Goal: Transaction & Acquisition: Obtain resource

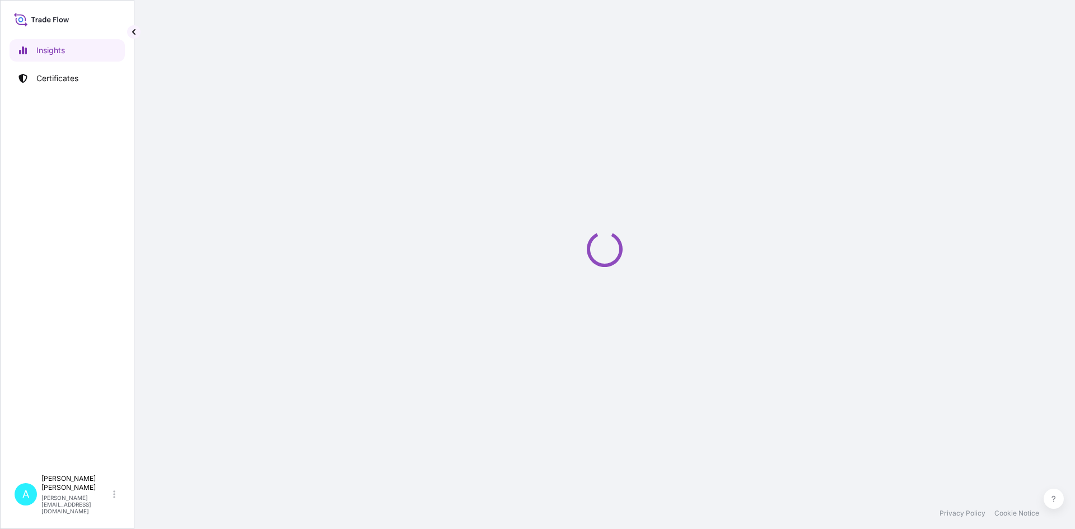
select select "2025"
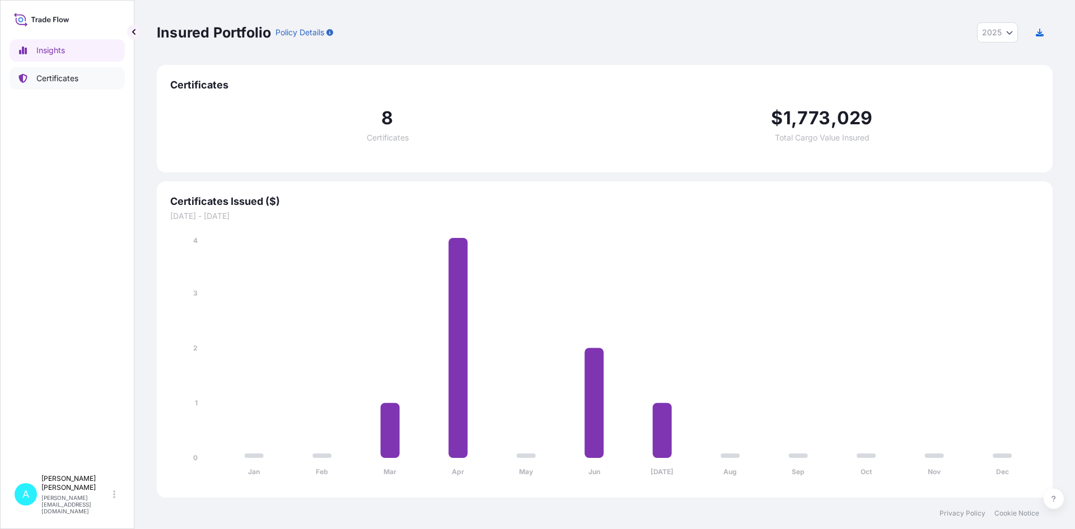
click at [64, 74] on p "Certificates" at bounding box center [57, 78] width 42 height 11
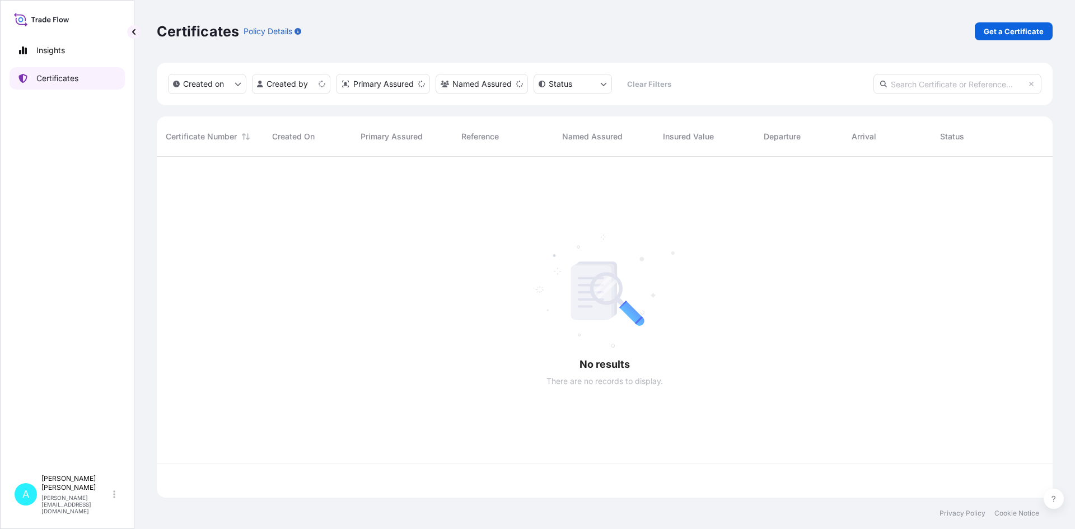
scroll to position [339, 887]
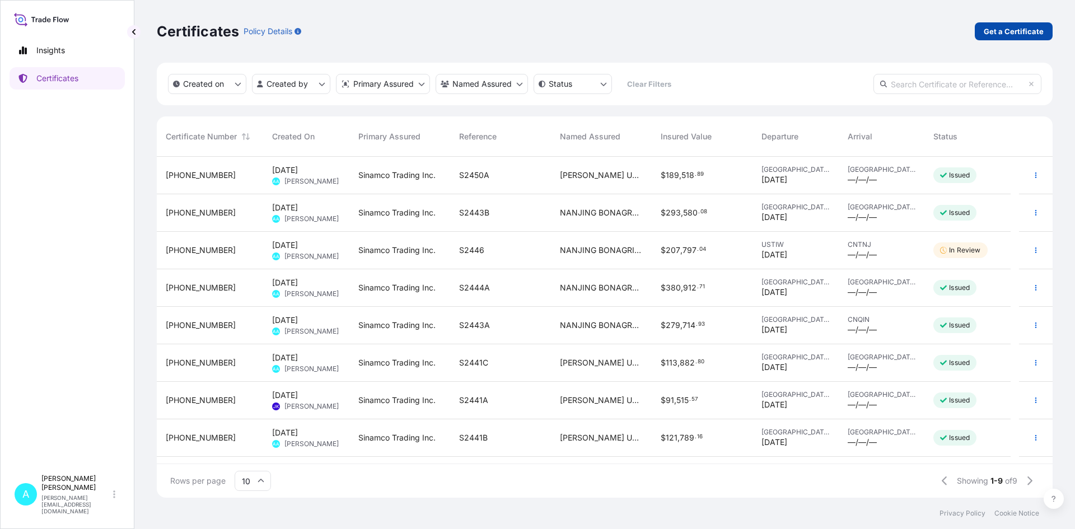
click at [1007, 35] on p "Get a Certificate" at bounding box center [1013, 31] width 60 height 11
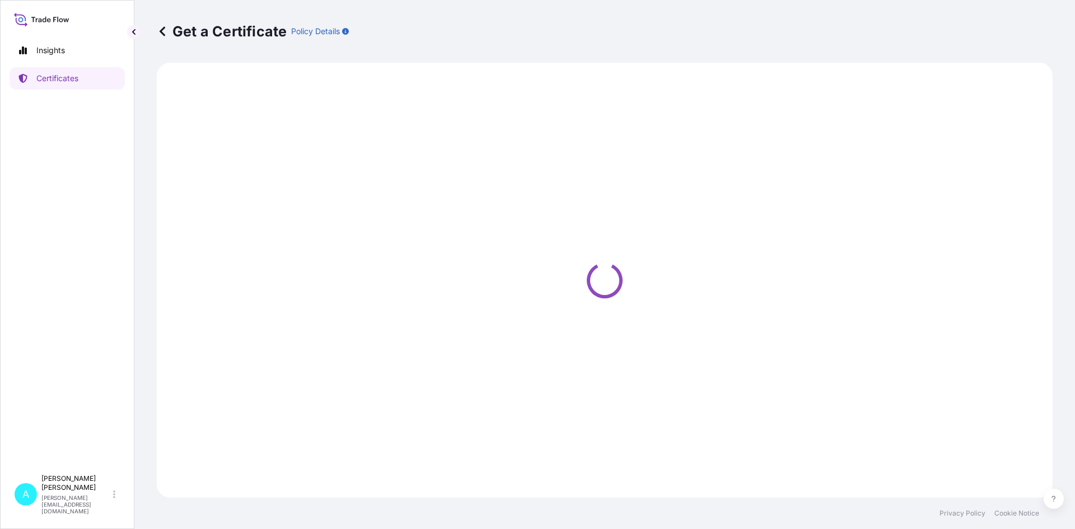
select select "Barge"
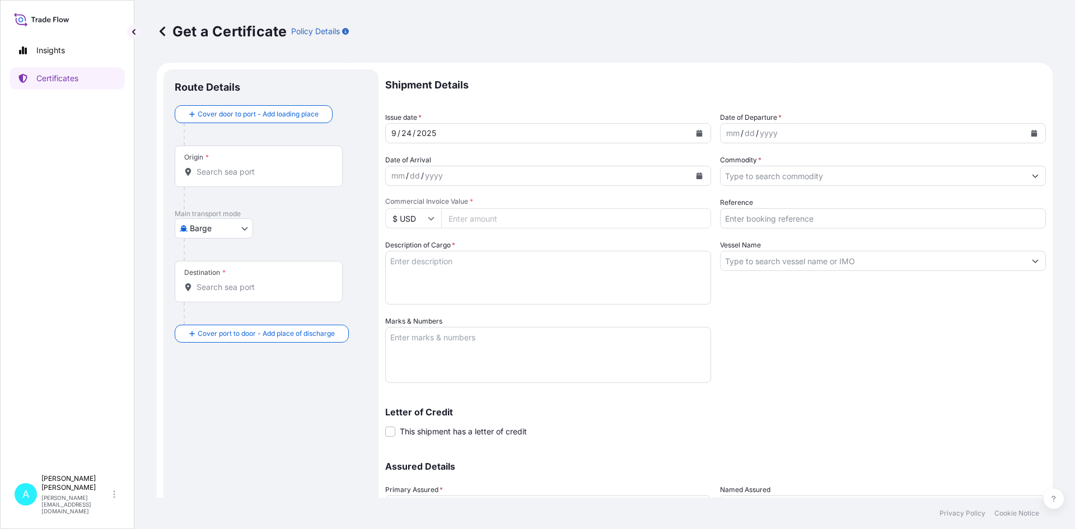
click at [291, 171] on input "Origin *" at bounding box center [262, 171] width 132 height 11
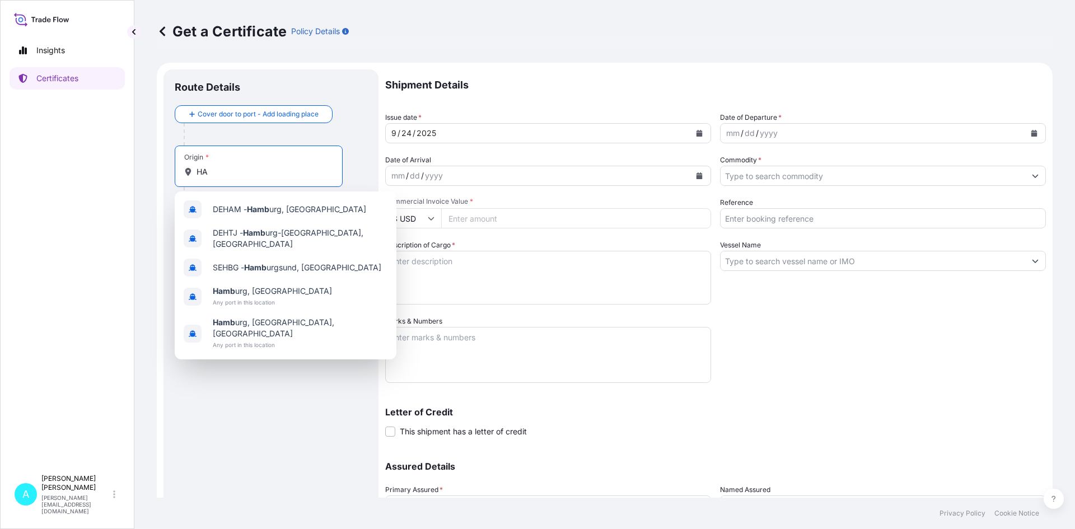
type input "H"
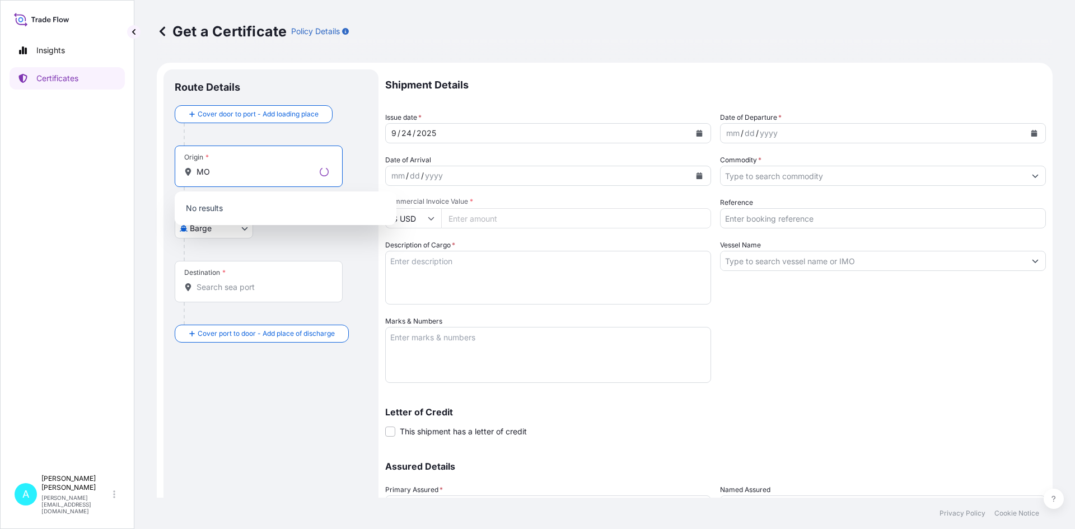
type input "M"
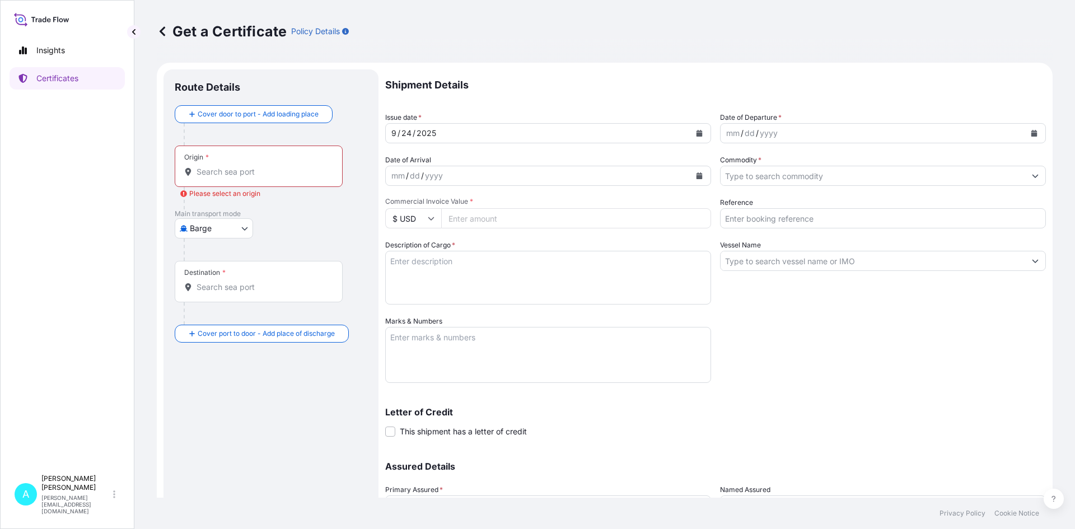
click at [247, 166] on input "Origin * Please select an origin" at bounding box center [262, 171] width 132 height 11
click at [200, 228] on body "0 options available. Insights Certificates A [PERSON_NAME] [PERSON_NAME][EMAIL_…" at bounding box center [537, 264] width 1075 height 529
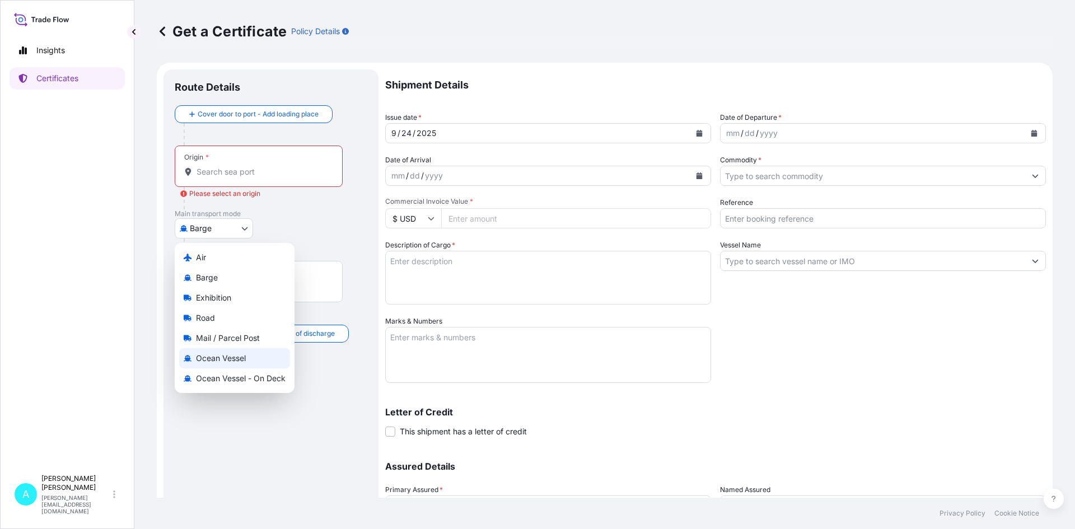
click at [218, 364] on div "Ocean Vessel" at bounding box center [234, 358] width 111 height 20
select select "Ocean Vessel"
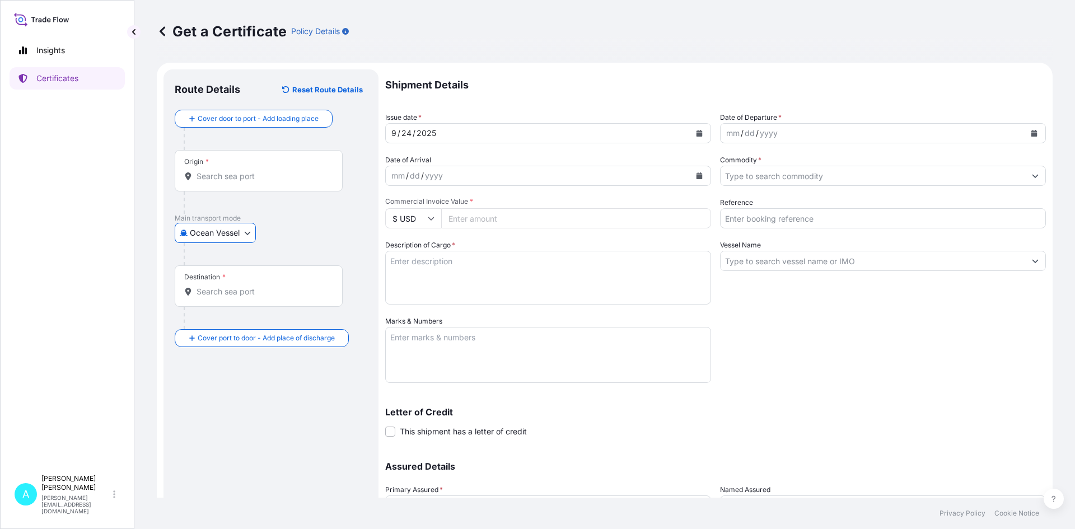
click at [258, 185] on div "Origin *" at bounding box center [259, 170] width 168 height 41
click at [258, 182] on input "Origin *" at bounding box center [262, 176] width 132 height 11
drag, startPoint x: 259, startPoint y: 185, endPoint x: 243, endPoint y: 168, distance: 22.2
drag, startPoint x: 243, startPoint y: 168, endPoint x: 224, endPoint y: 169, distance: 19.6
click at [224, 169] on div "Origin *" at bounding box center [259, 170] width 168 height 41
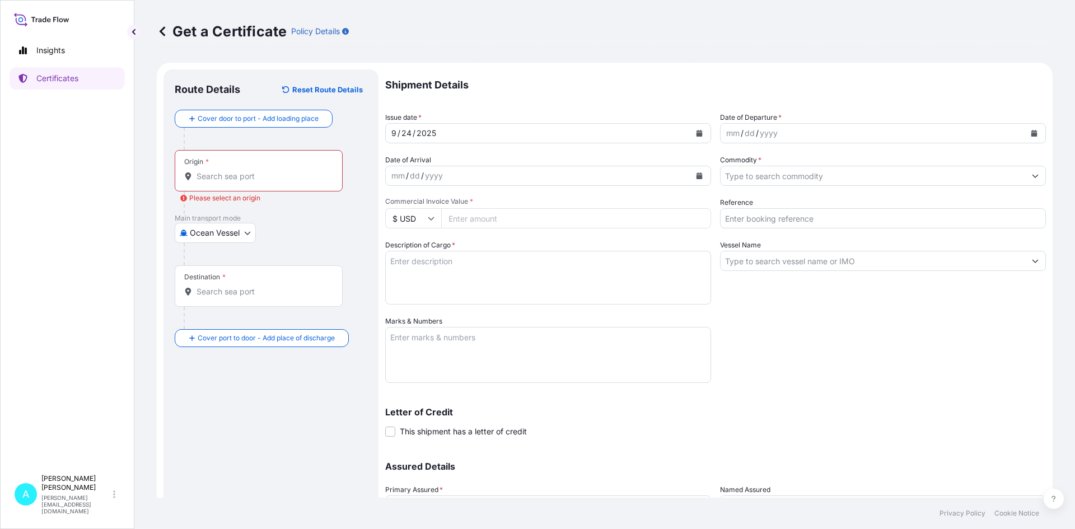
click at [224, 171] on input "Origin * Please select an origin" at bounding box center [262, 176] width 132 height 11
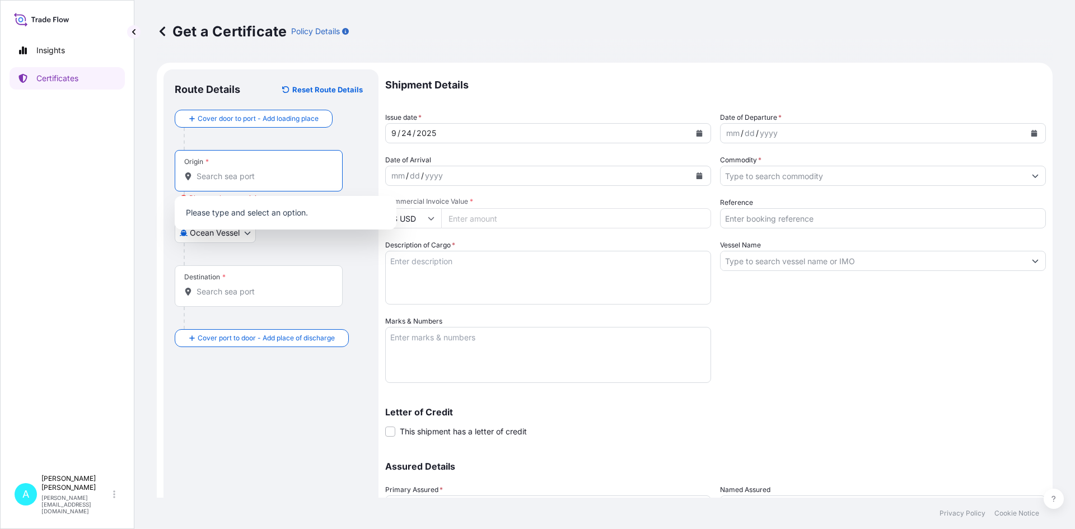
paste input "[GEOGRAPHIC_DATA], [GEOGRAPHIC_DATA]"
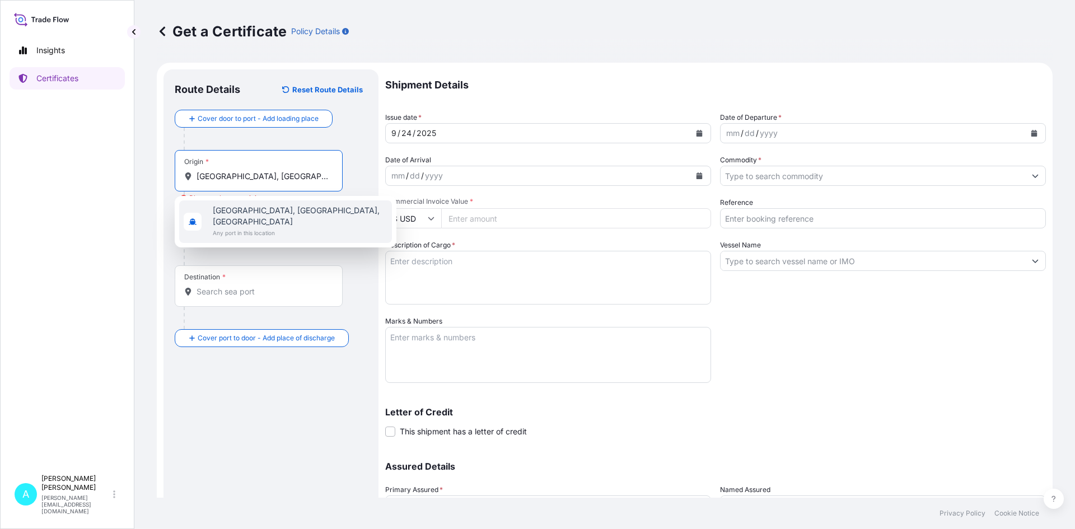
click at [246, 227] on span "Any port in this location" at bounding box center [300, 232] width 175 height 11
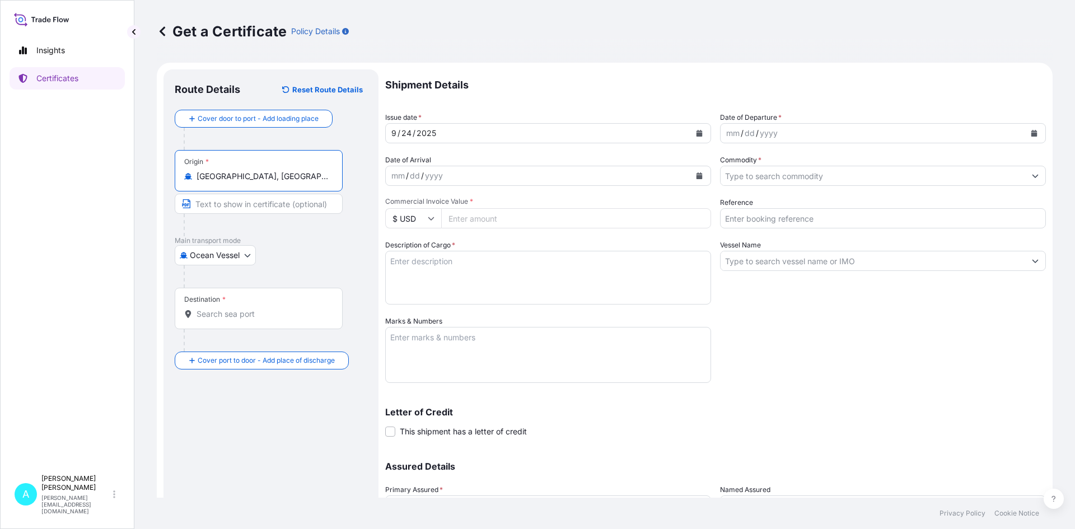
type input "[GEOGRAPHIC_DATA], [GEOGRAPHIC_DATA], [GEOGRAPHIC_DATA]"
click at [245, 320] on div "Destination *" at bounding box center [259, 308] width 168 height 41
click at [245, 320] on input "Destination *" at bounding box center [262, 313] width 132 height 11
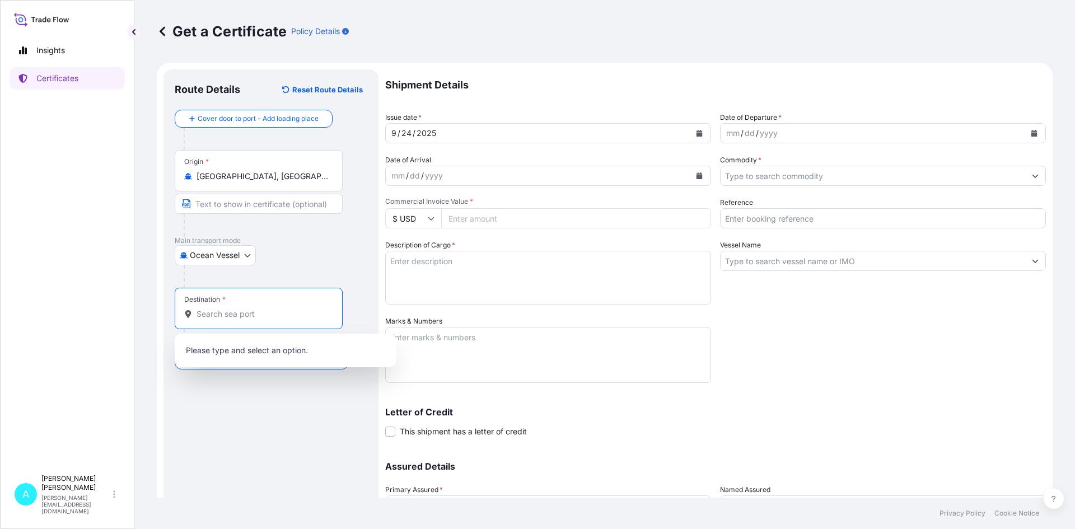
paste input "[GEOGRAPHIC_DATA], [GEOGRAPHIC_DATA]"
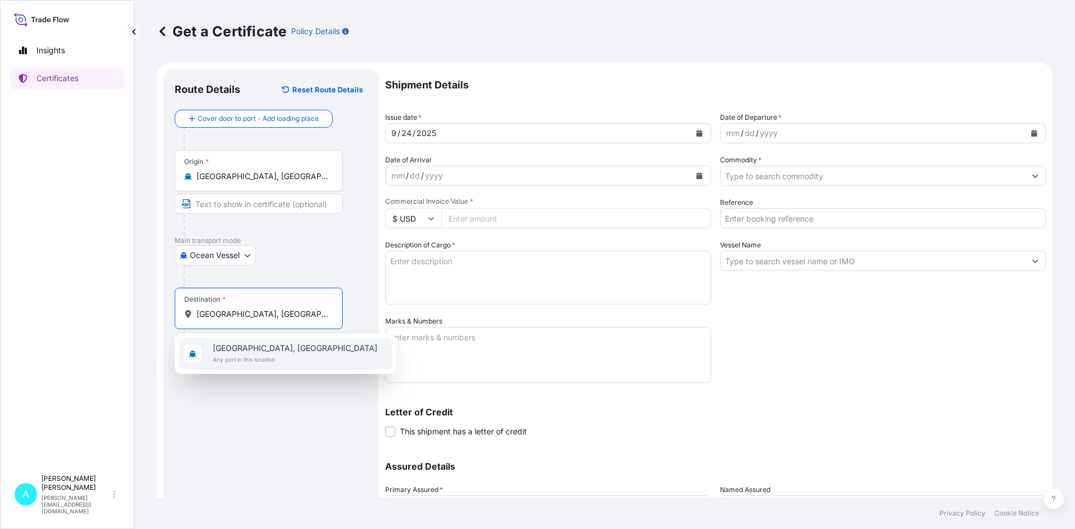
click at [330, 355] on div "[GEOGRAPHIC_DATA], [GEOGRAPHIC_DATA] Any port in this location" at bounding box center [285, 353] width 213 height 31
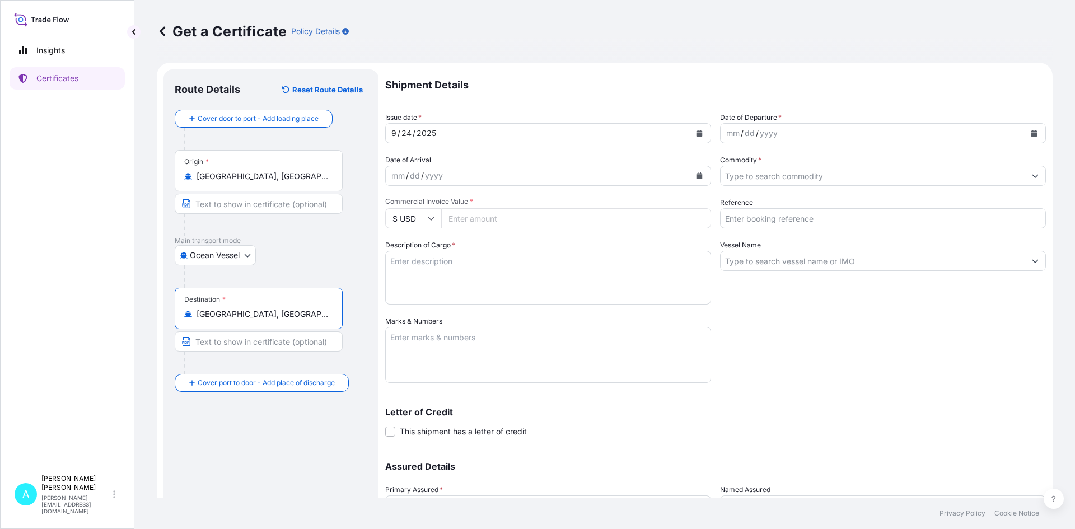
type input "[GEOGRAPHIC_DATA], [GEOGRAPHIC_DATA]"
click at [826, 131] on div "mm / dd / yyyy" at bounding box center [872, 133] width 304 height 20
click at [1031, 134] on icon "Calendar" at bounding box center [1034, 133] width 6 height 7
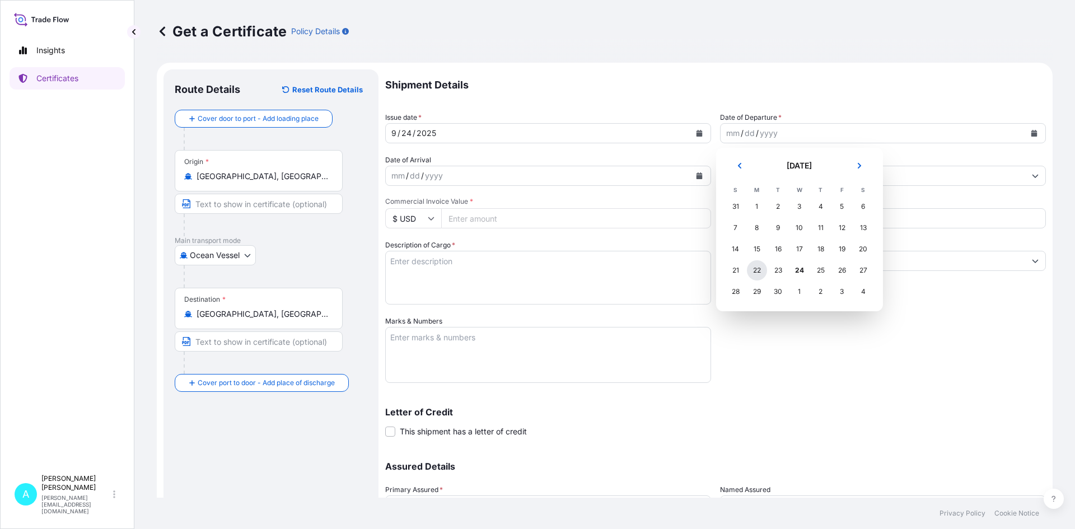
click at [757, 274] on div "22" at bounding box center [757, 270] width 20 height 20
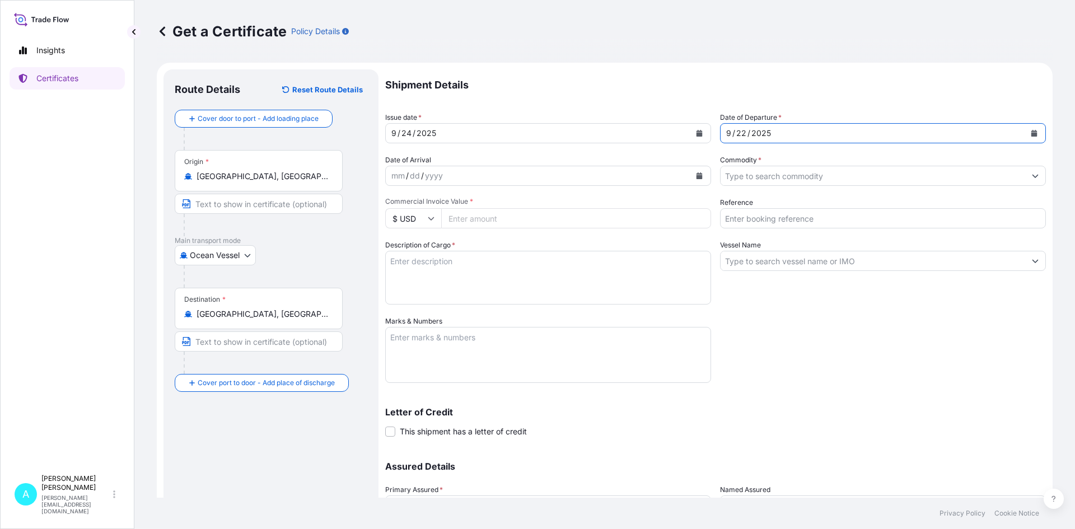
click at [758, 172] on input "Commodity *" at bounding box center [872, 176] width 304 height 20
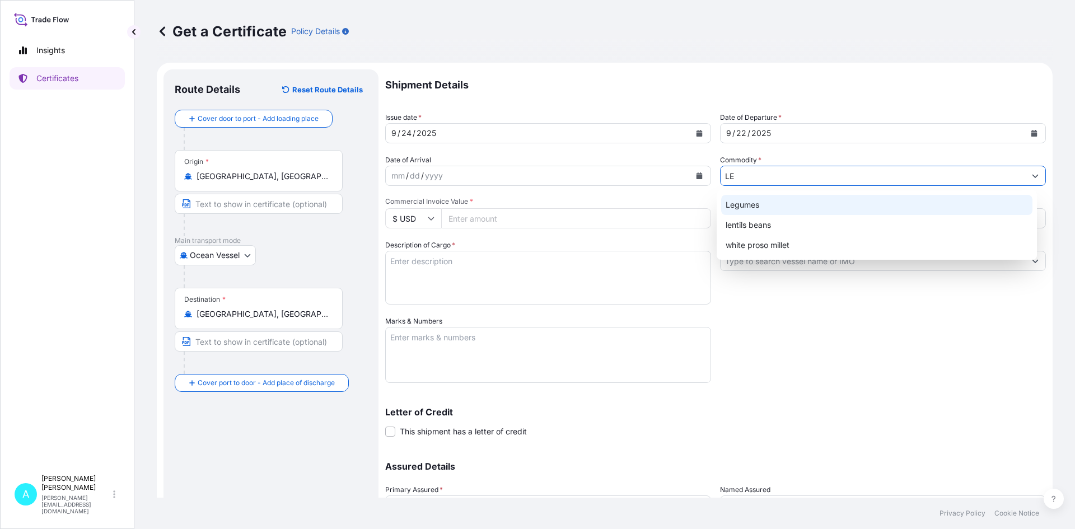
type input "L"
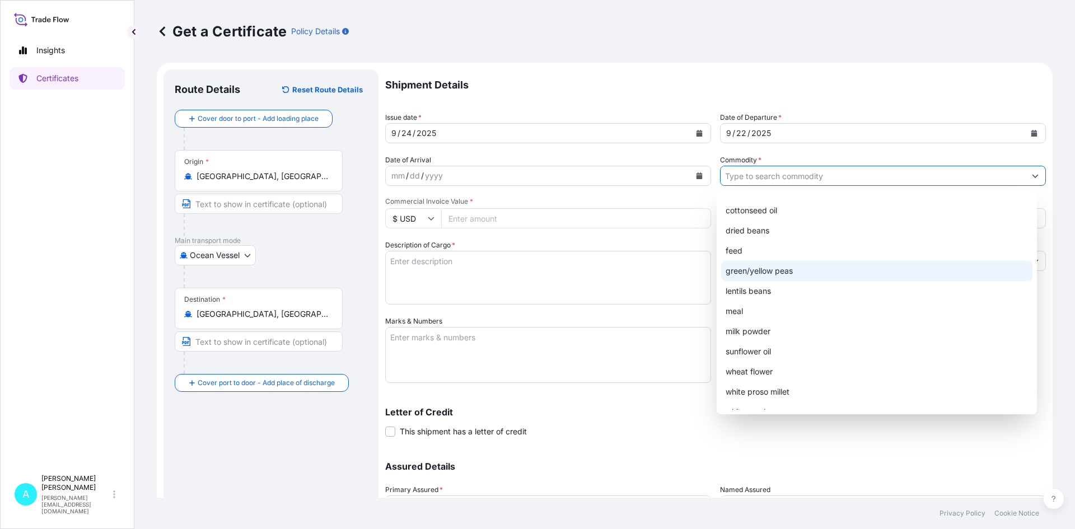
scroll to position [87, 0]
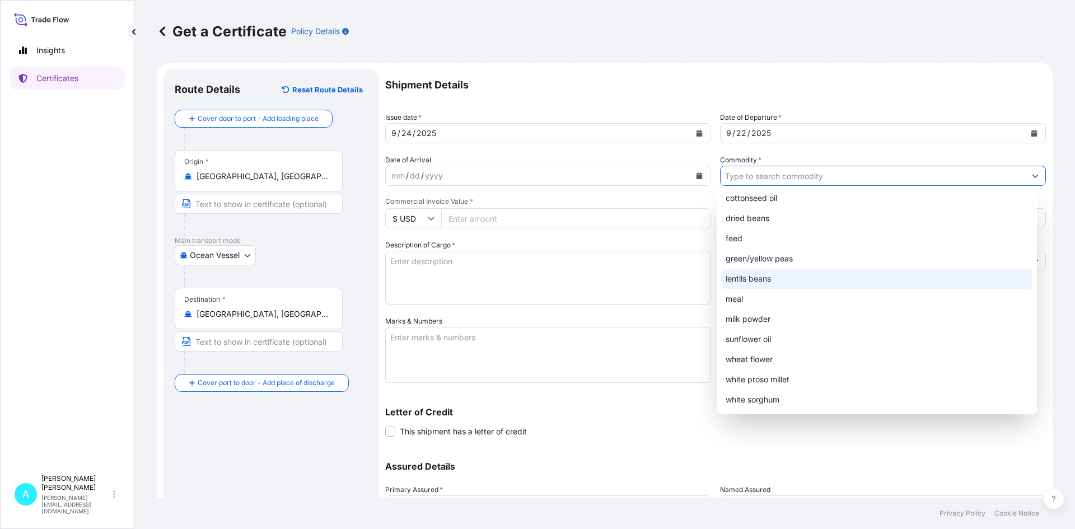
click at [766, 279] on div "lentils beans" at bounding box center [877, 279] width 312 height 20
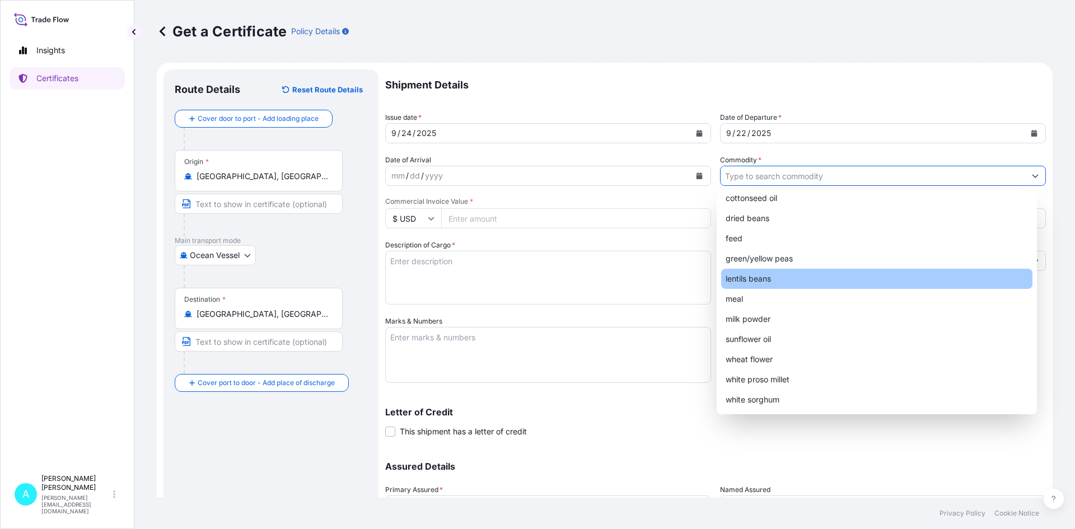
type input "lentils beans"
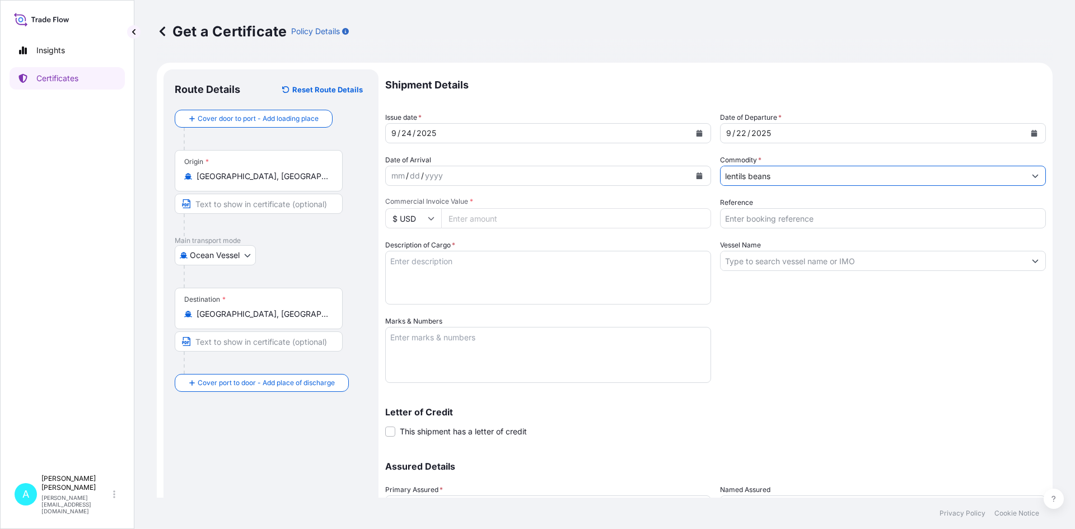
click at [901, 171] on input "lentils beans" at bounding box center [872, 176] width 304 height 20
click at [1032, 174] on icon "Show suggestions" at bounding box center [1035, 175] width 7 height 7
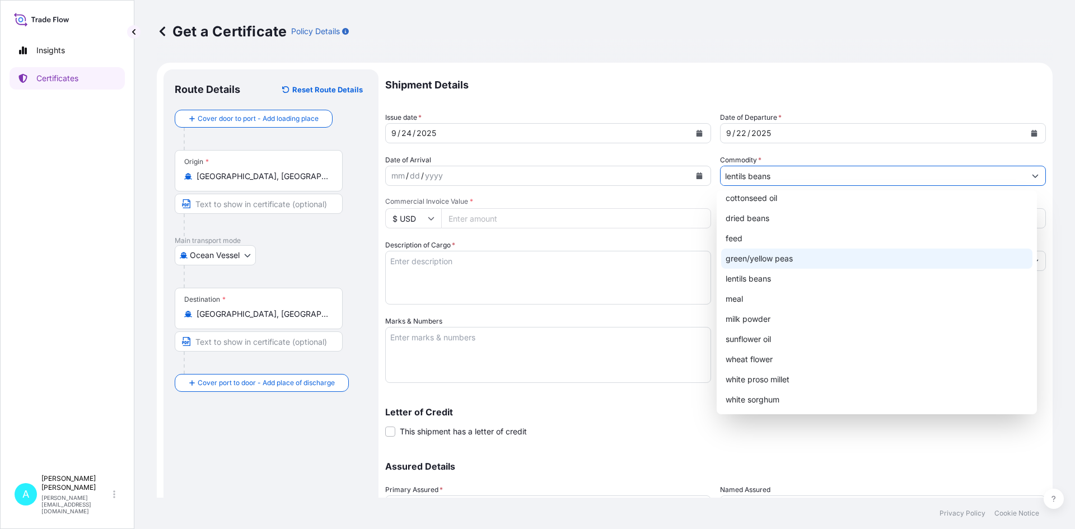
click at [503, 283] on textarea "Description of Cargo *" at bounding box center [548, 278] width 326 height 54
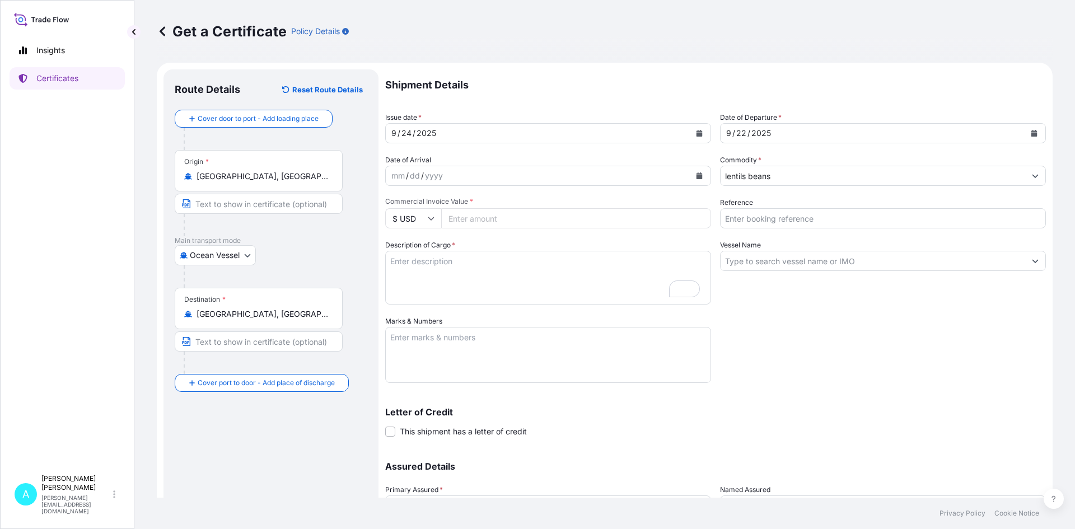
click at [494, 221] on input "Commercial Invoice Value *" at bounding box center [576, 218] width 270 height 20
click at [462, 176] on div "mm / dd / yyyy" at bounding box center [538, 176] width 304 height 20
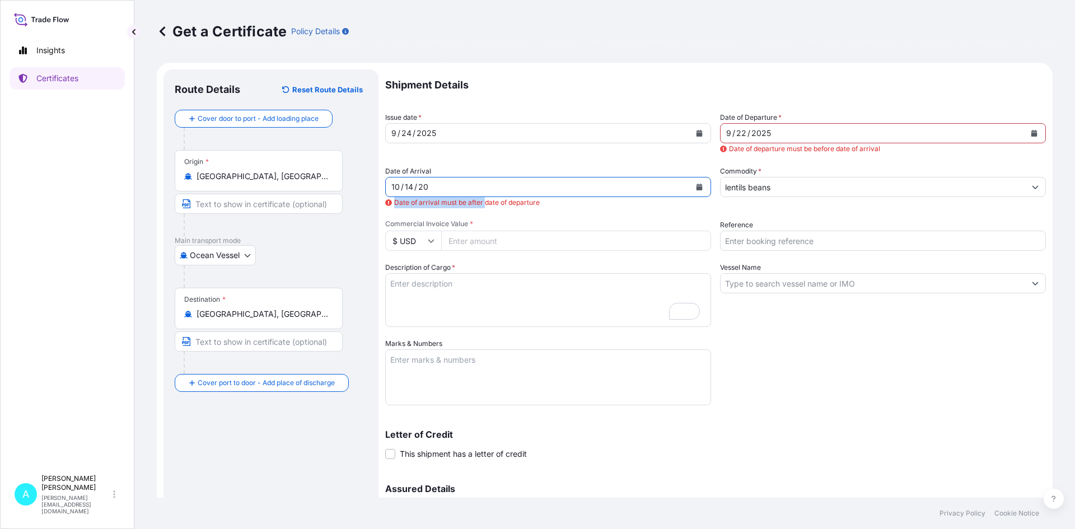
click at [488, 197] on span "Date of arrival must be after date of departure" at bounding box center [548, 202] width 326 height 11
click at [476, 187] on div "10 / 14 / 20" at bounding box center [538, 187] width 304 height 20
click at [474, 188] on div "10 / 14 / 20" at bounding box center [538, 187] width 304 height 20
click at [696, 186] on icon "Calendar" at bounding box center [699, 187] width 7 height 7
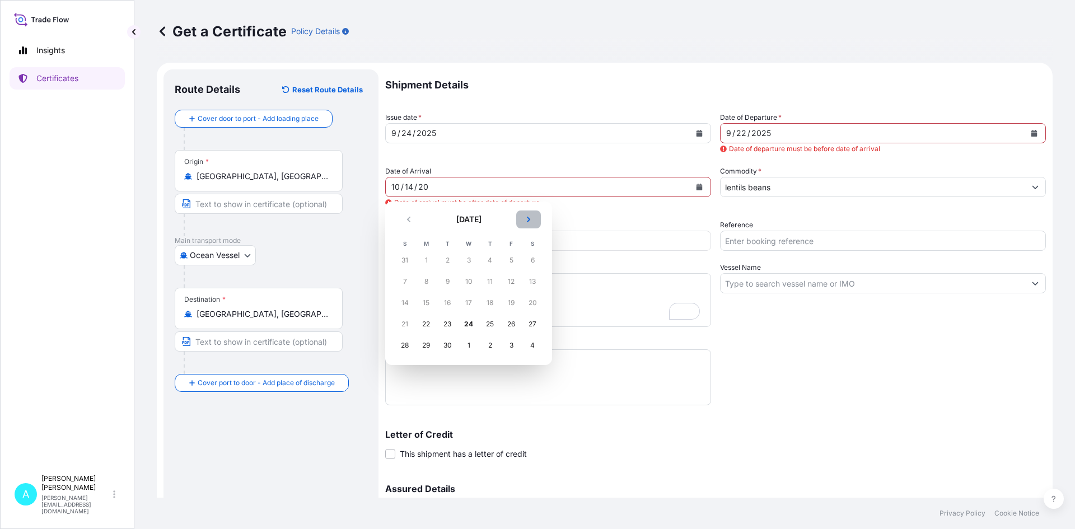
click at [529, 221] on icon "Next" at bounding box center [528, 220] width 3 height 6
click at [453, 303] on div "14" at bounding box center [447, 303] width 20 height 20
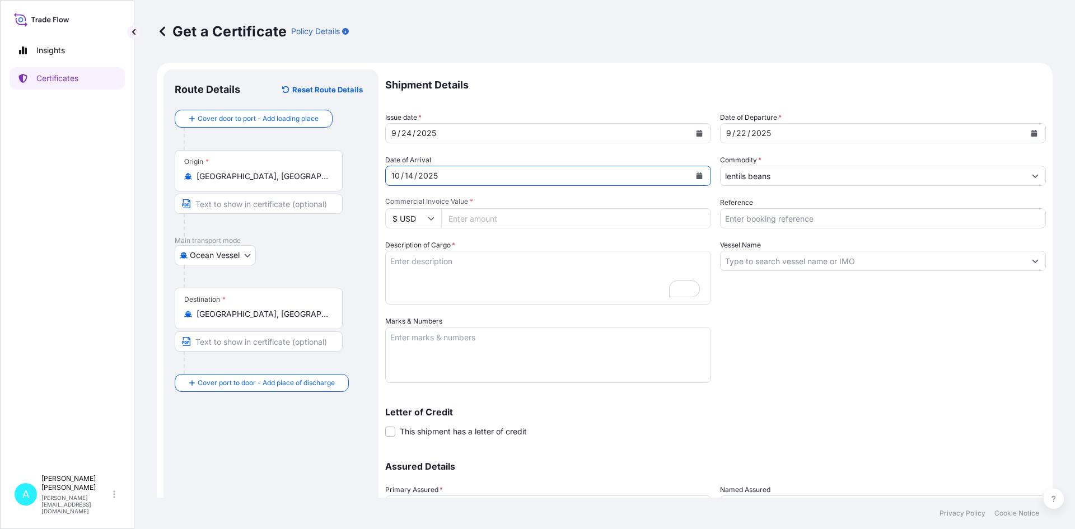
click at [807, 223] on input "Reference" at bounding box center [883, 218] width 326 height 20
type input "S2459"
click at [760, 263] on input "Vessel Name" at bounding box center [872, 261] width 304 height 20
paste input "MSC [GEOGRAPHIC_DATA]"
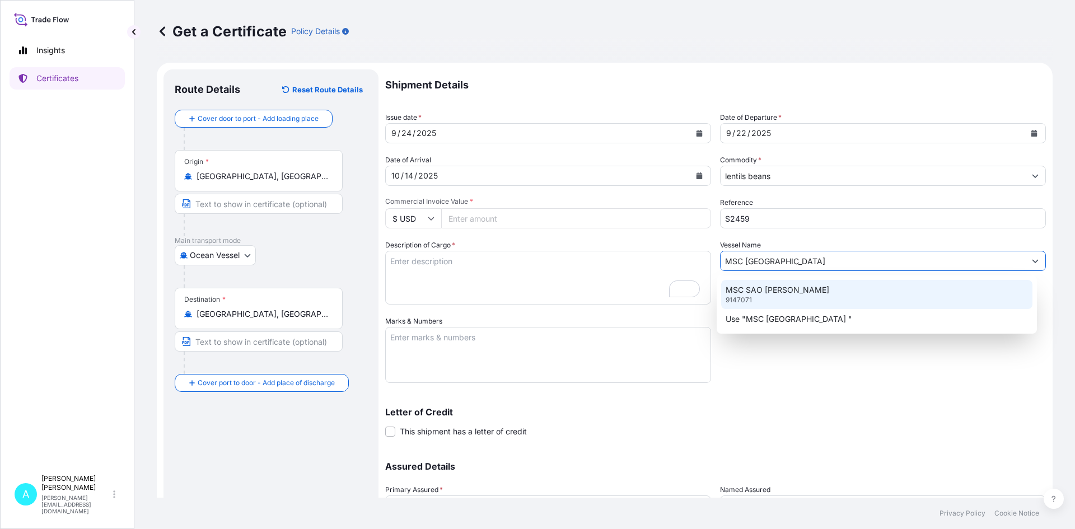
click at [766, 294] on p "MSC SAO [PERSON_NAME]" at bounding box center [777, 289] width 104 height 11
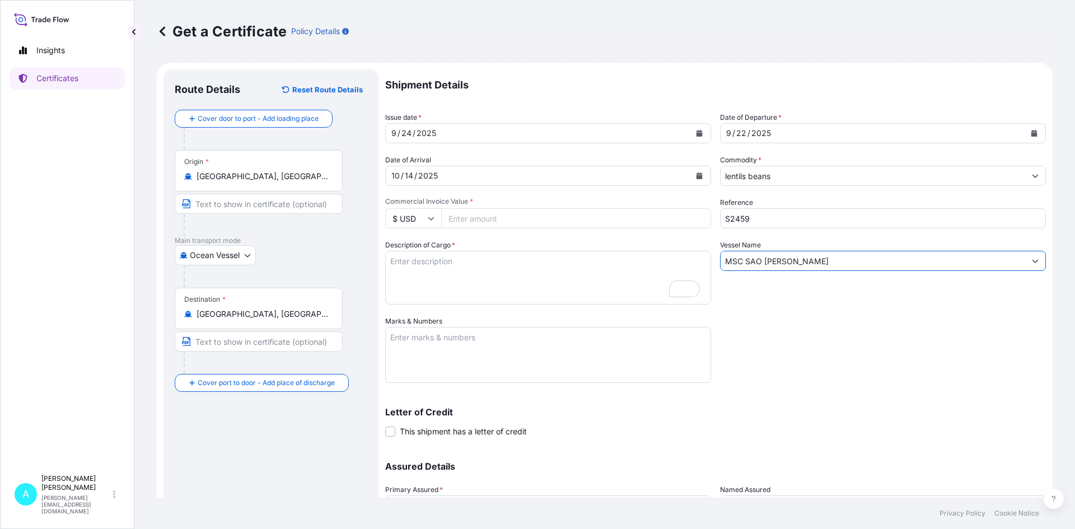
type input "MSC SAO [PERSON_NAME]"
click at [437, 264] on textarea "Description of Cargo *" at bounding box center [548, 278] width 326 height 54
click at [542, 287] on textarea "Description of Cargo *" at bounding box center [548, 278] width 326 height 54
paste textarea "US WHOLE GREEN LENTILS"
type textarea "US WHOLE GREEN LENTILS IN CONTAINER IN BULK"
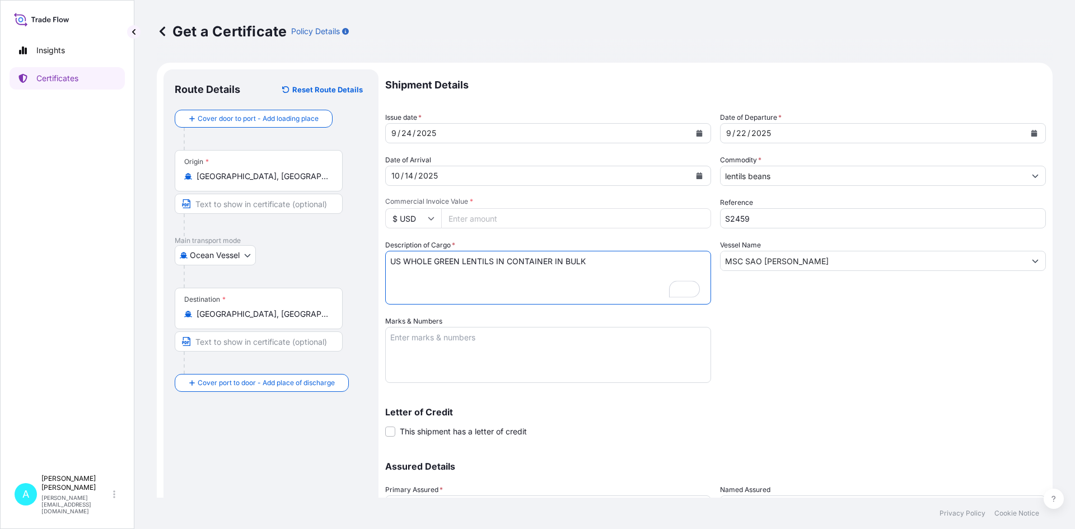
click at [461, 339] on textarea "Marks & Numbers" at bounding box center [548, 355] width 326 height 56
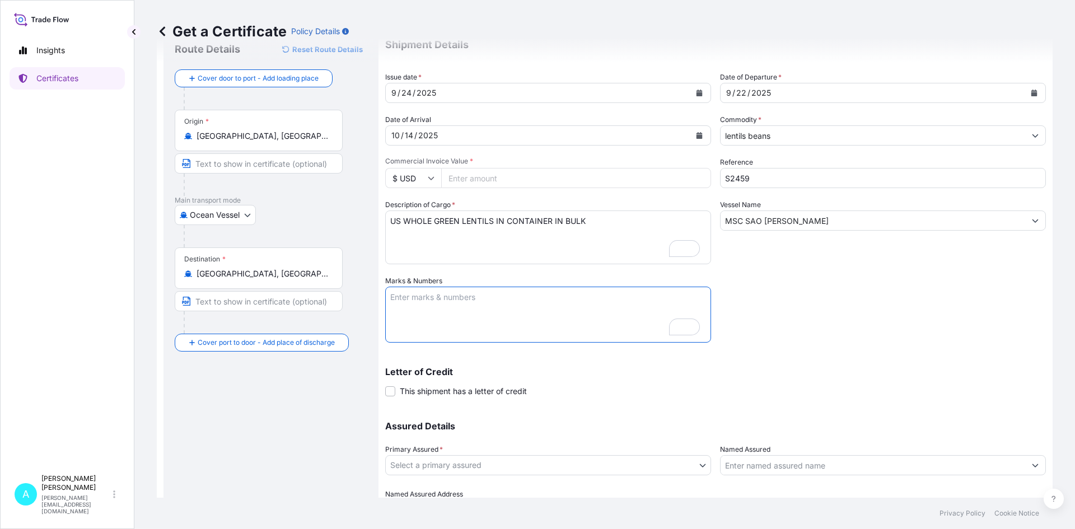
scroll to position [0, 0]
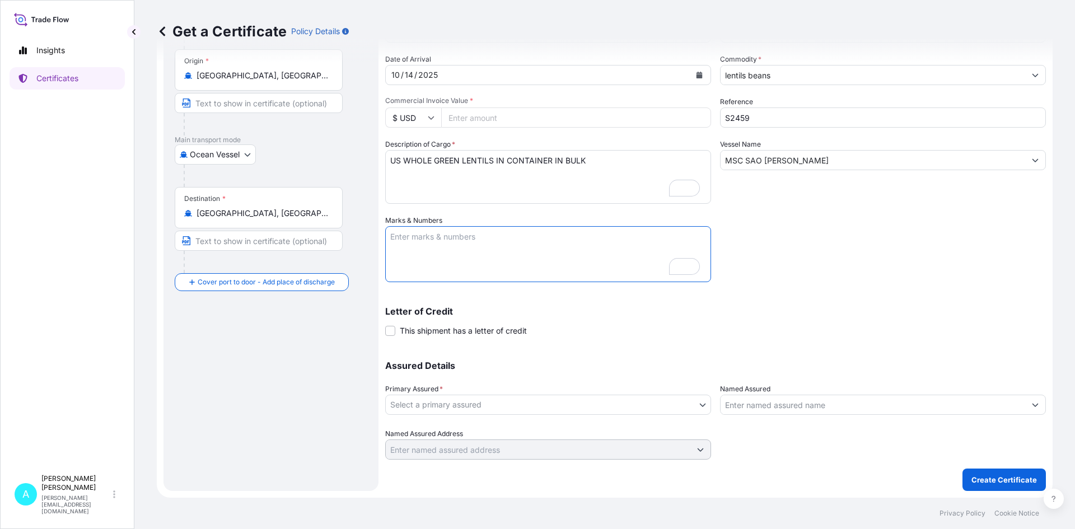
click at [522, 405] on body "Insights Certificates A [PERSON_NAME] [PERSON_NAME][EMAIL_ADDRESS][DOMAIN_NAME]…" at bounding box center [537, 264] width 1075 height 529
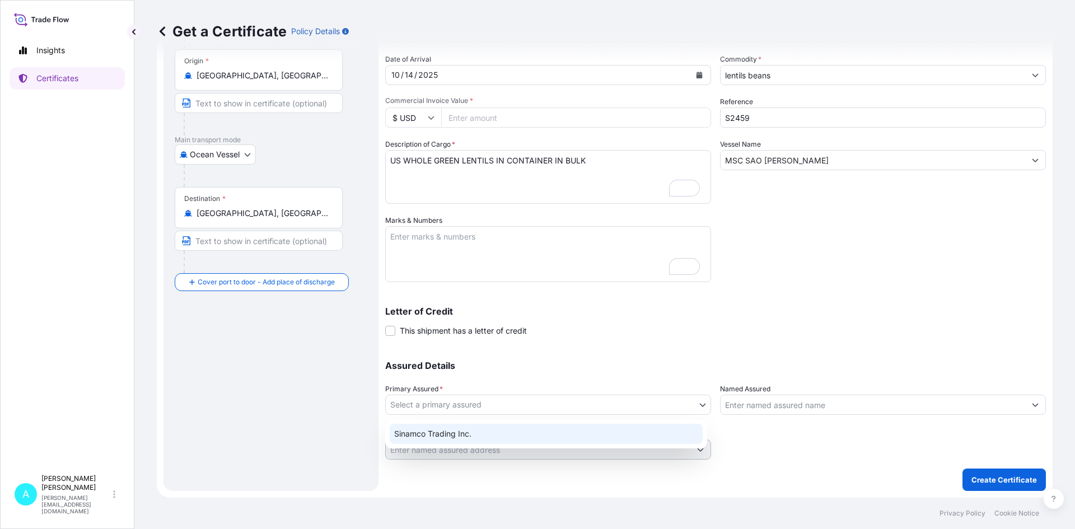
click at [493, 433] on div "Sinamco Trading Inc." at bounding box center [546, 434] width 313 height 20
select select "31559"
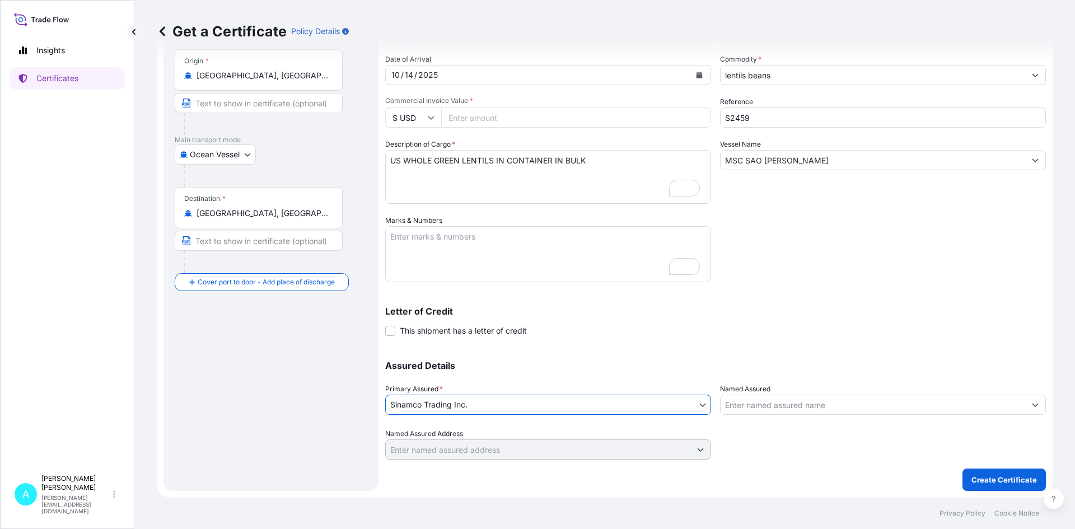
click at [763, 408] on input "Named Assured" at bounding box center [872, 405] width 304 height 20
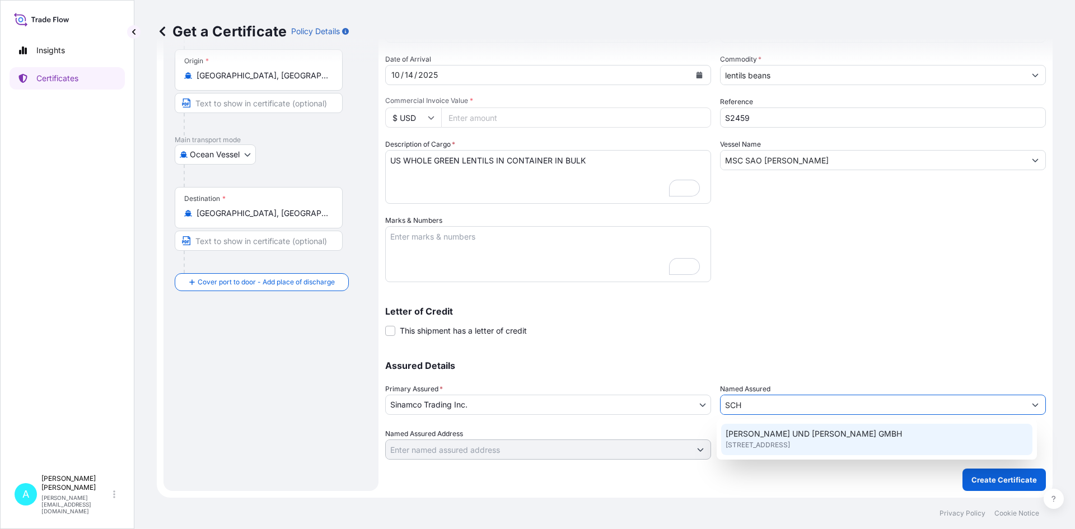
click at [790, 448] on span "[STREET_ADDRESS]" at bounding box center [757, 444] width 64 height 11
type input "[PERSON_NAME] UND [PERSON_NAME] GMBH"
type input "STATHAUSBRUCKE 12 D-20355"
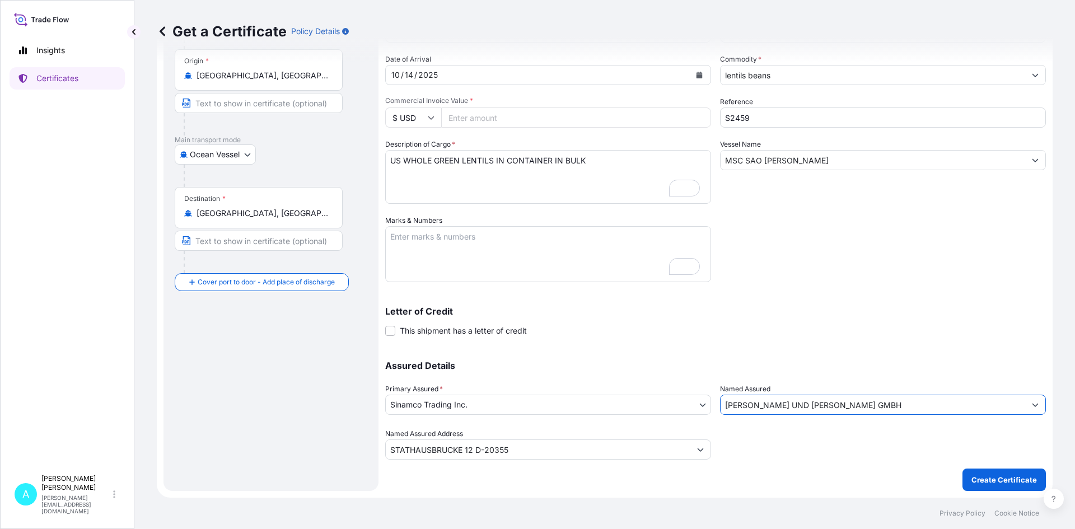
type input "[PERSON_NAME] UND [PERSON_NAME] GMBH"
click at [536, 115] on input "Commercial Invoice Value *" at bounding box center [576, 117] width 270 height 20
click at [507, 119] on input "Commercial Invoice Value *" at bounding box center [576, 117] width 270 height 20
type input "49694.29"
click at [962, 469] on button "Create Certificate" at bounding box center [1003, 480] width 83 height 22
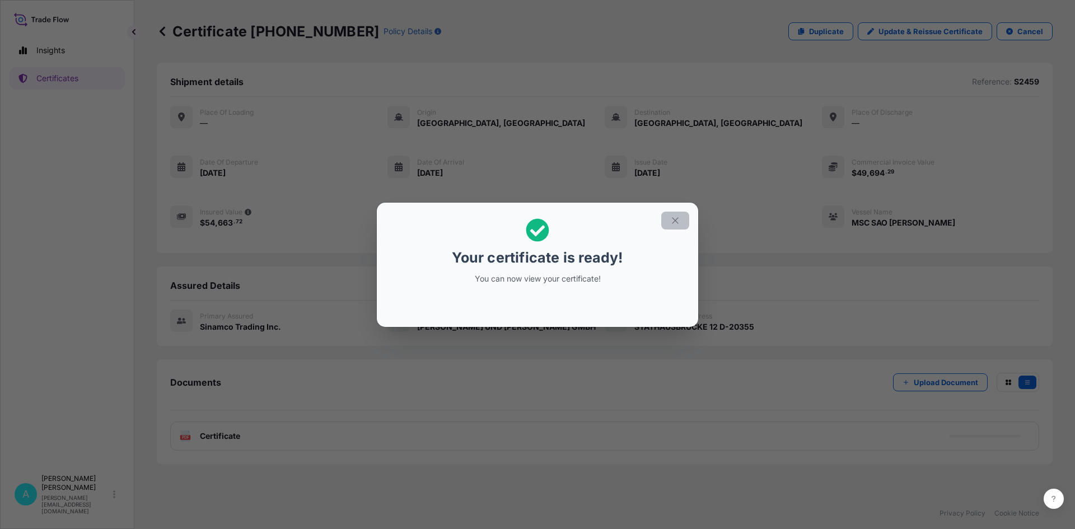
click at [671, 216] on icon "button" at bounding box center [675, 221] width 10 height 10
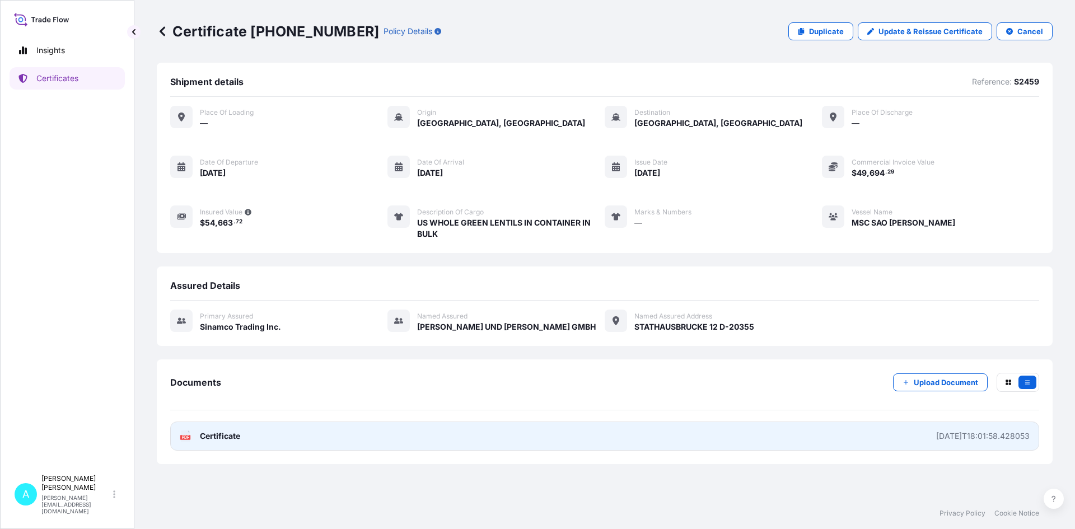
click at [1000, 438] on div "[DATE]T18:01:58.428053" at bounding box center [982, 435] width 93 height 11
